Goal: Information Seeking & Learning: Learn about a topic

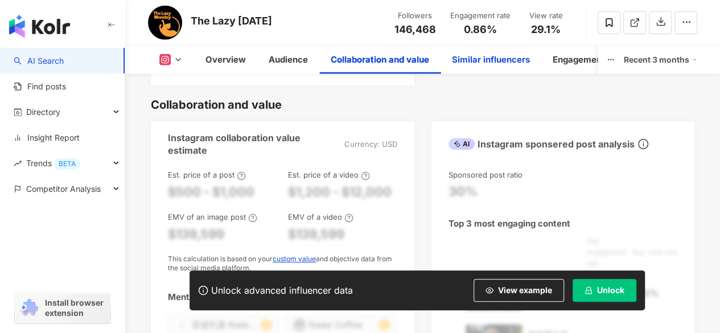
click at [505, 59] on div "Similar influencers" at bounding box center [491, 60] width 78 height 14
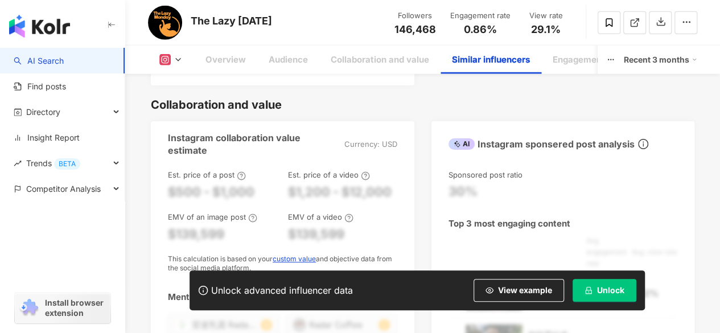
scroll to position [1897, 0]
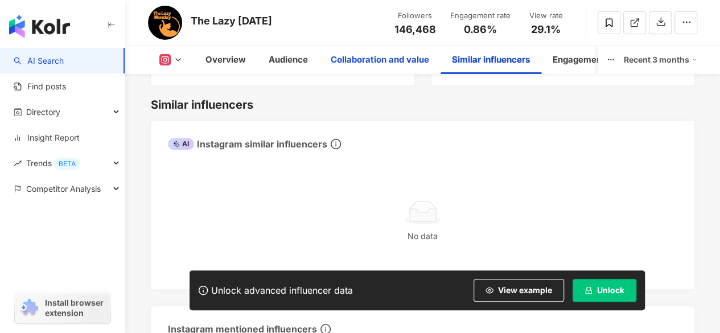
click at [417, 52] on div "Collaboration and value" at bounding box center [379, 60] width 121 height 28
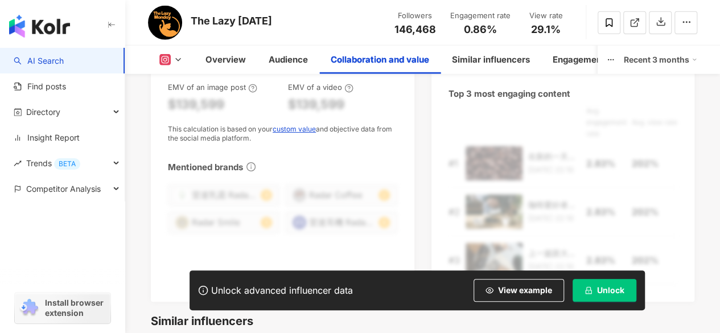
scroll to position [1681, 0]
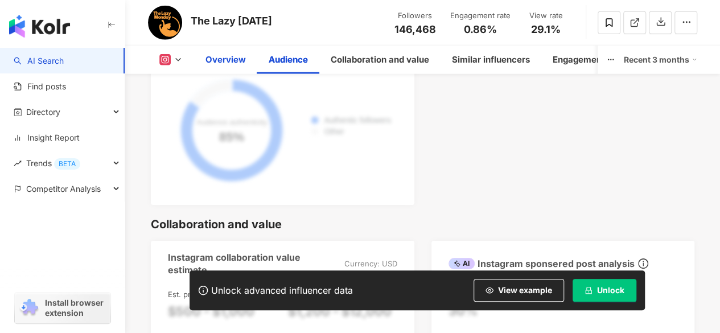
click at [225, 56] on div "Overview" at bounding box center [225, 60] width 40 height 14
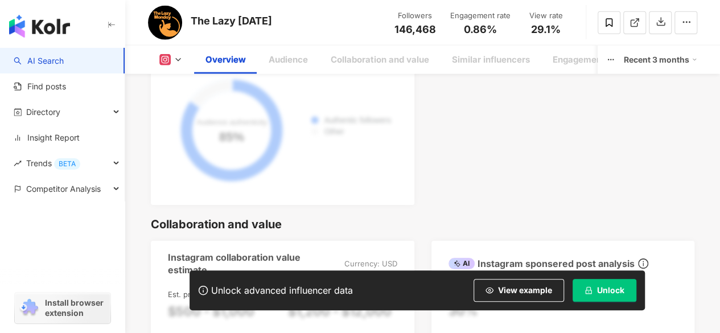
scroll to position [69, 0]
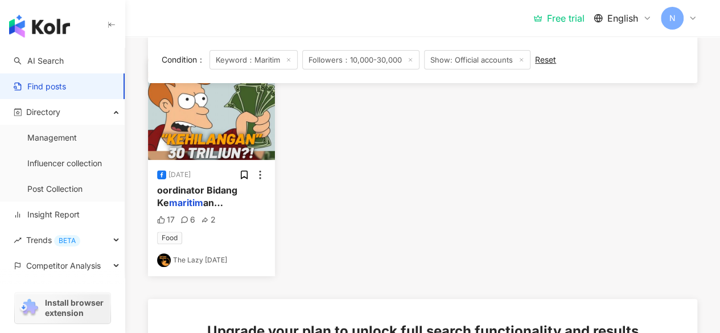
scroll to position [118, 0]
